Goal: Information Seeking & Learning: Learn about a topic

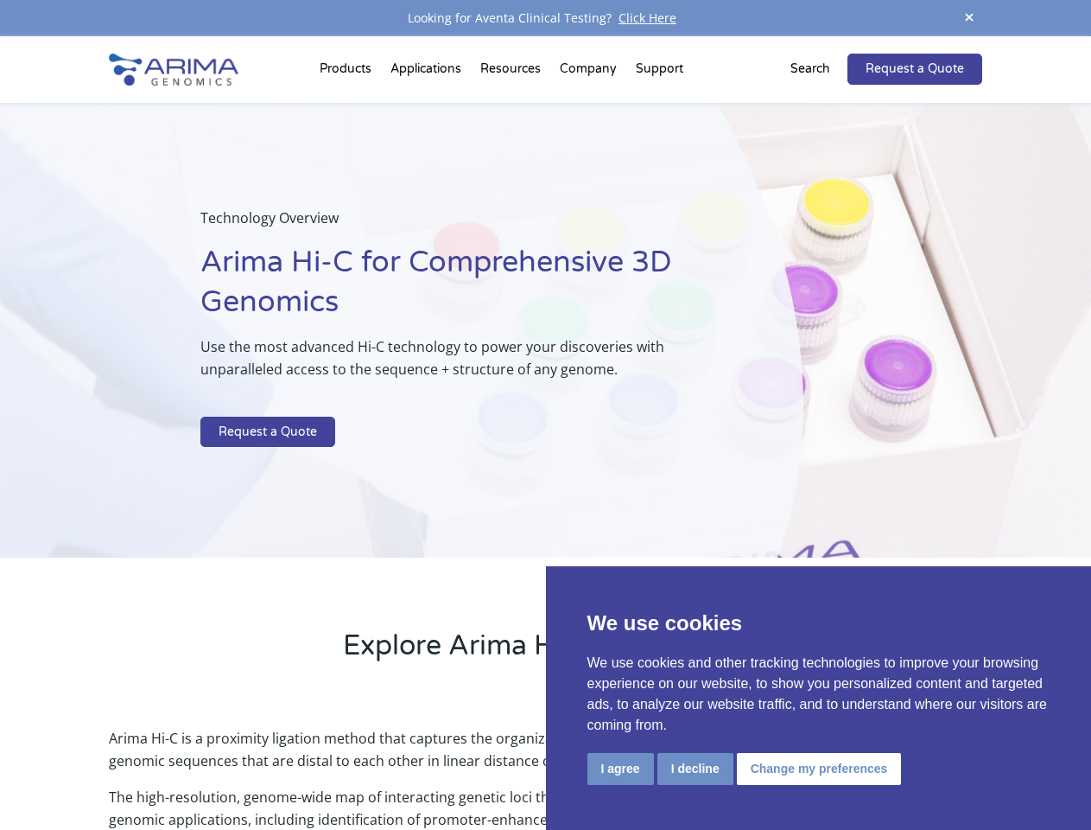
click at [545, 415] on p at bounding box center [458, 405] width 516 height 22
click at [620, 768] on button "I agree" at bounding box center [621, 769] width 67 height 32
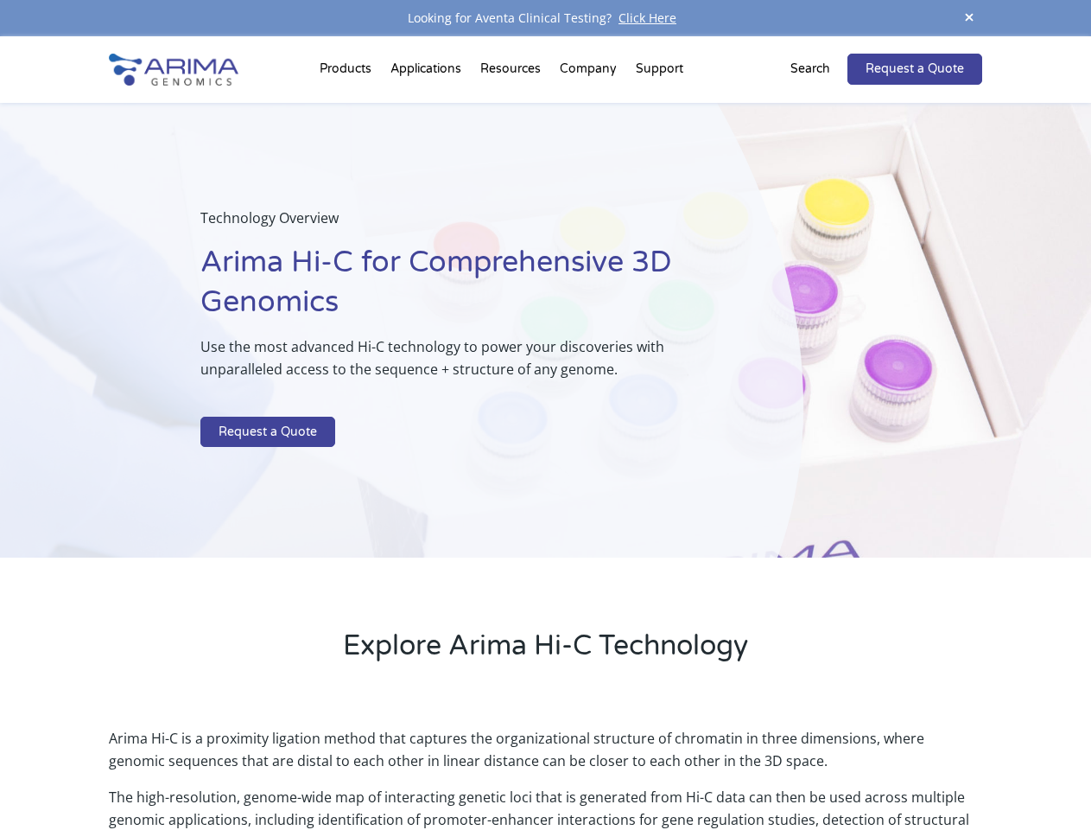
click at [695, 768] on p "Arima Hi-C is a proximity ligation method that captures the organizational stru…" at bounding box center [545, 756] width 873 height 59
click at [817, 768] on p "Arima Hi-C is a proximity ligation method that captures the organizational stru…" at bounding box center [545, 756] width 873 height 59
click at [970, 18] on span at bounding box center [970, 18] width 26 height 23
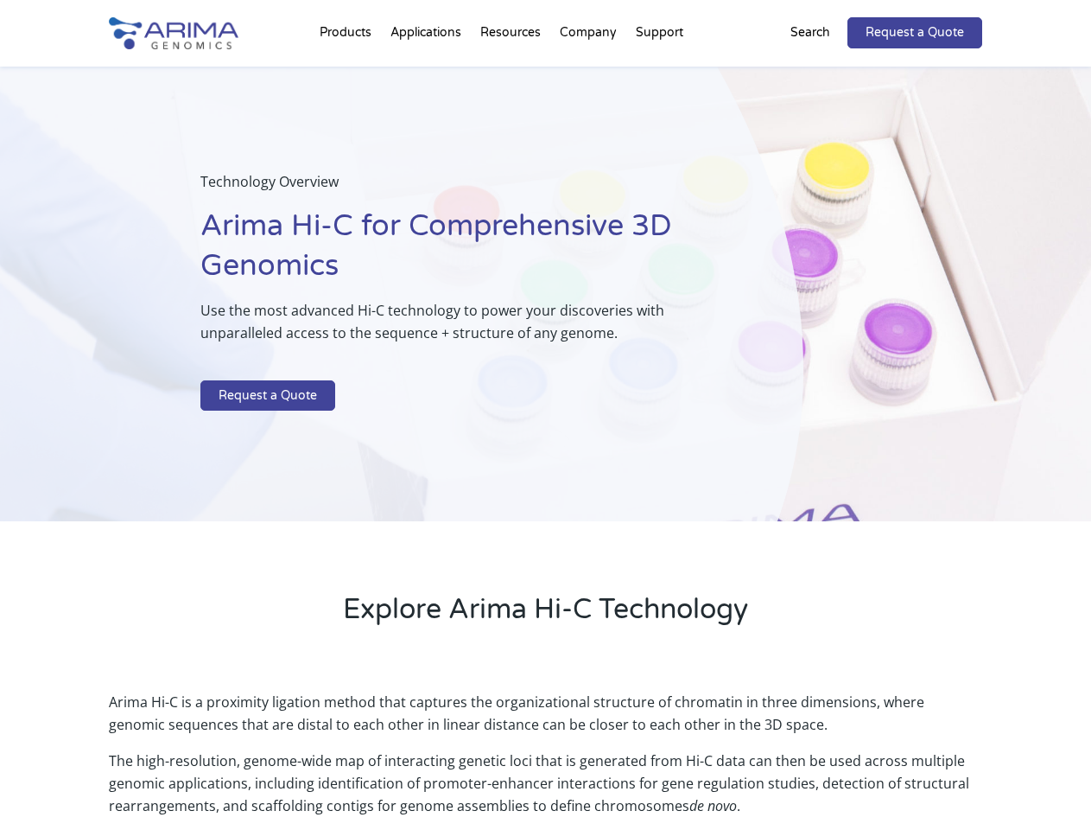
click at [545, 433] on div "Technology Overview Arima Hi-C for Comprehensive 3D Genomics Use the most advan…" at bounding box center [402, 294] width 804 height 455
click at [348, 73] on div "Technology Overview Arima Hi-C for Comprehensive 3D Genomics Use the most advan…" at bounding box center [402, 294] width 804 height 455
click at [512, 73] on div "Technology Overview Arima Hi-C for Comprehensive 3D Genomics Use the most advan…" at bounding box center [402, 294] width 804 height 455
click at [589, 73] on div "Technology Overview Arima Hi-C for Comprehensive 3D Genomics Use the most advan…" at bounding box center [402, 294] width 804 height 455
click at [659, 73] on div "Technology Overview Arima Hi-C for Comprehensive 3D Genomics Use the most advan…" at bounding box center [402, 294] width 804 height 455
